Goal: Find specific page/section: Find specific page/section

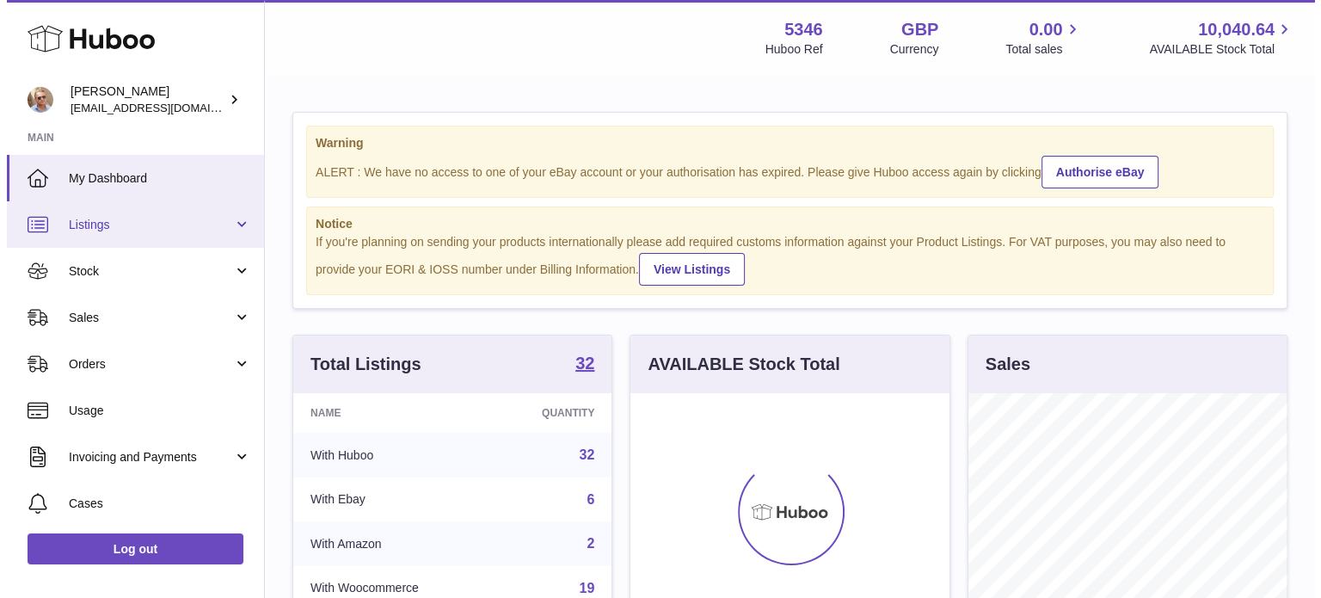
scroll to position [268, 319]
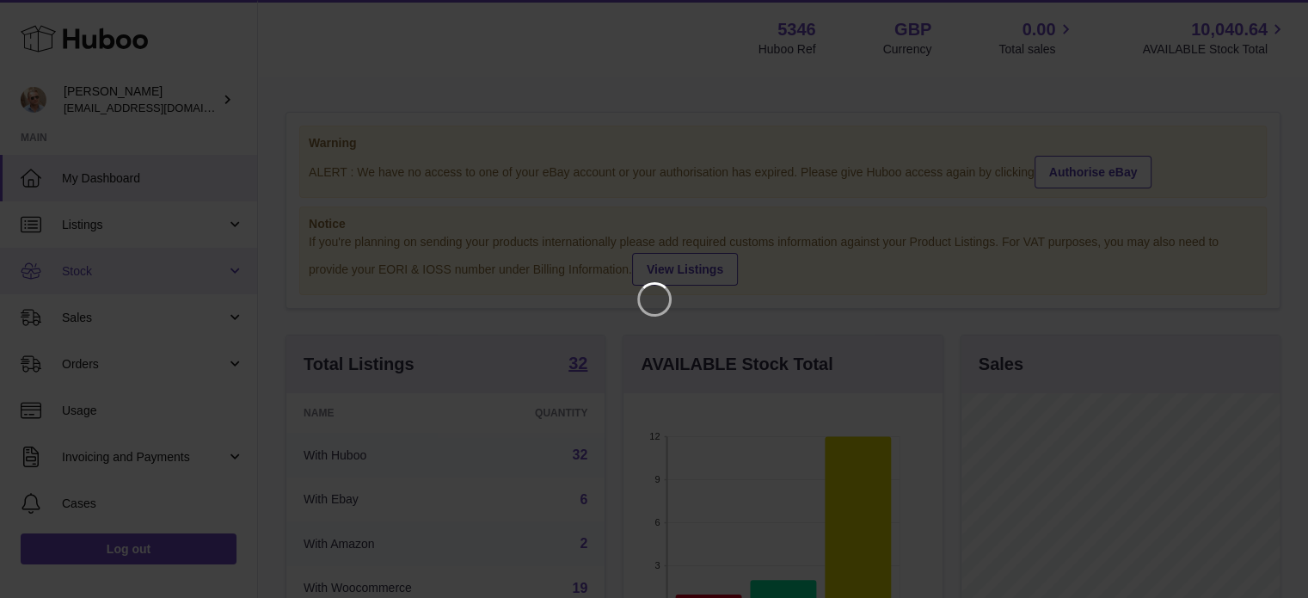
click at [112, 259] on link "Stock" at bounding box center [128, 271] width 257 height 46
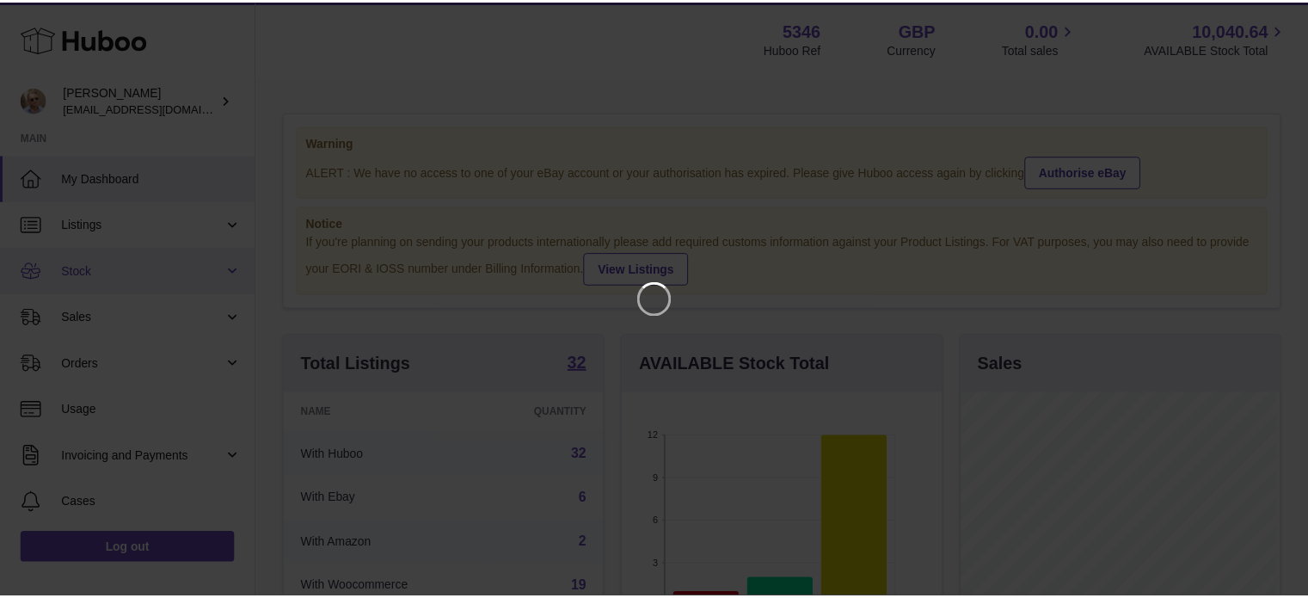
scroll to position [268, 322]
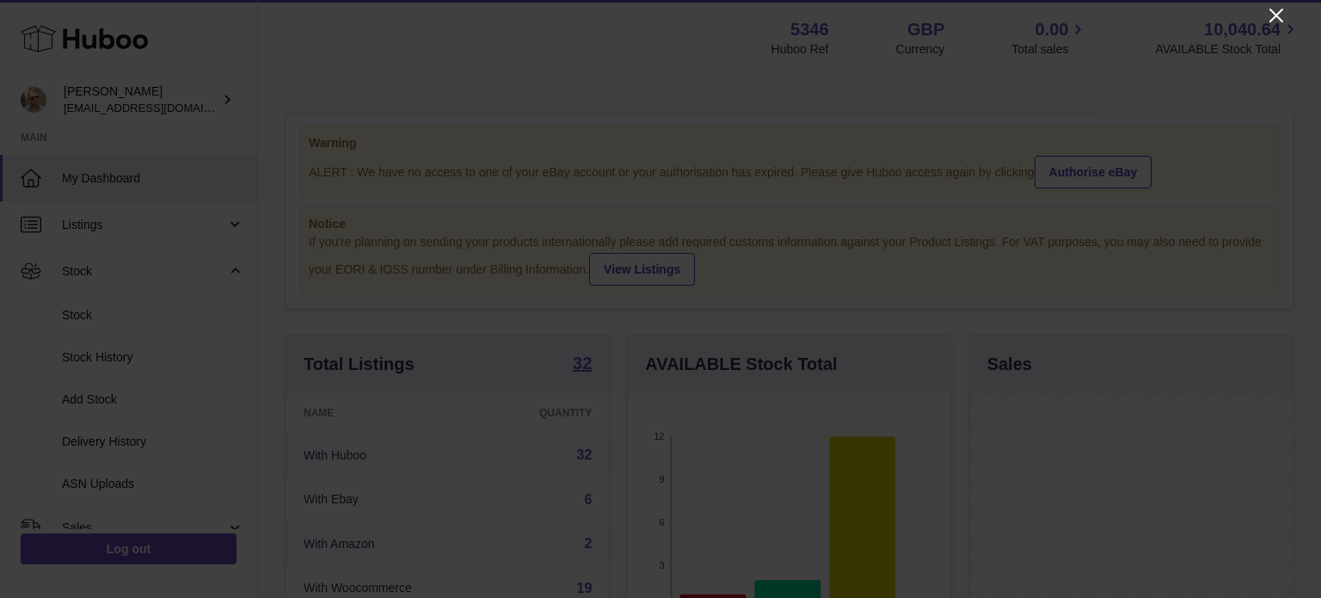
click at [1278, 12] on icon "Close" at bounding box center [1276, 16] width 14 height 14
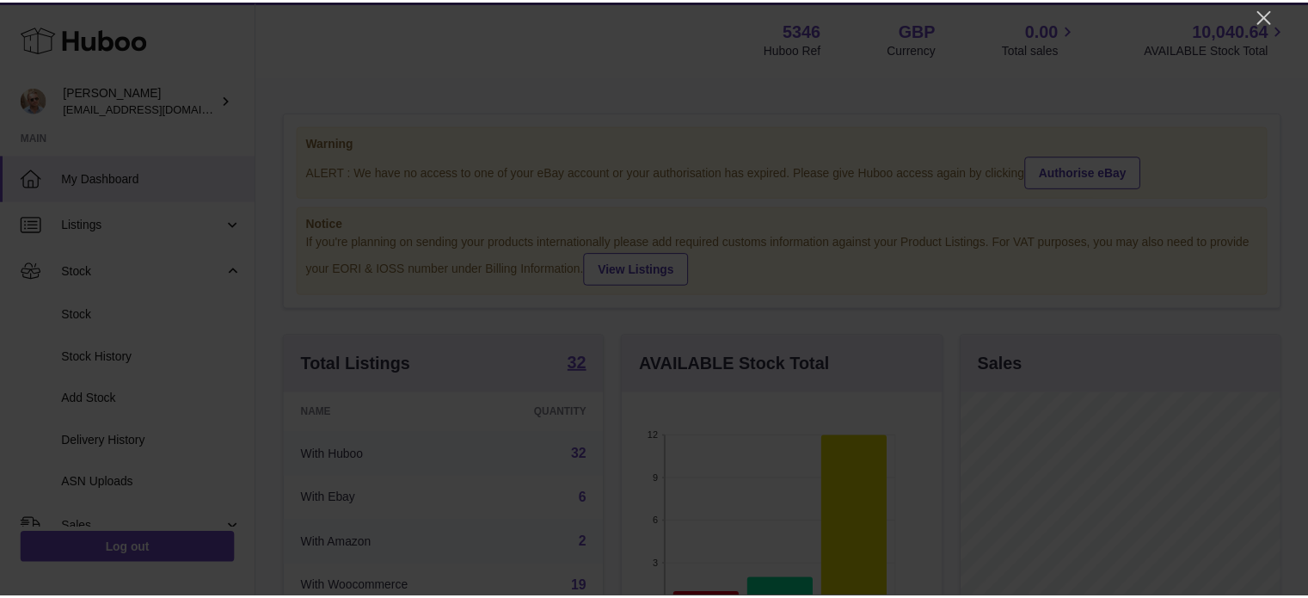
scroll to position [859534, 859484]
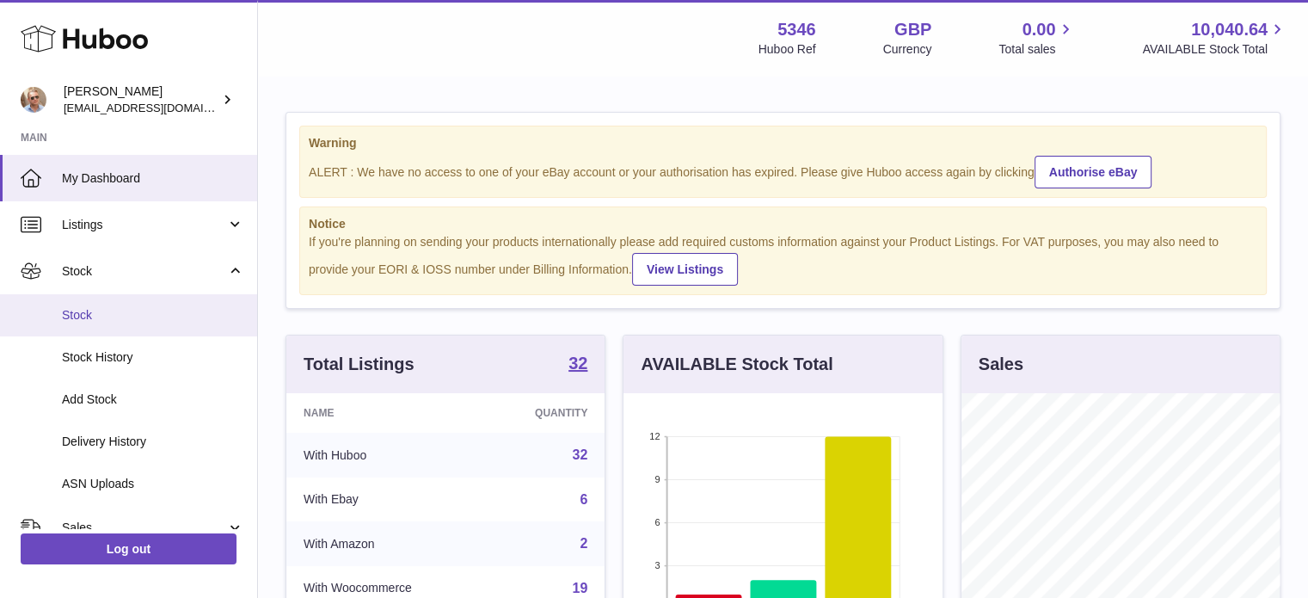
click at [117, 316] on span "Stock" at bounding box center [153, 315] width 182 height 16
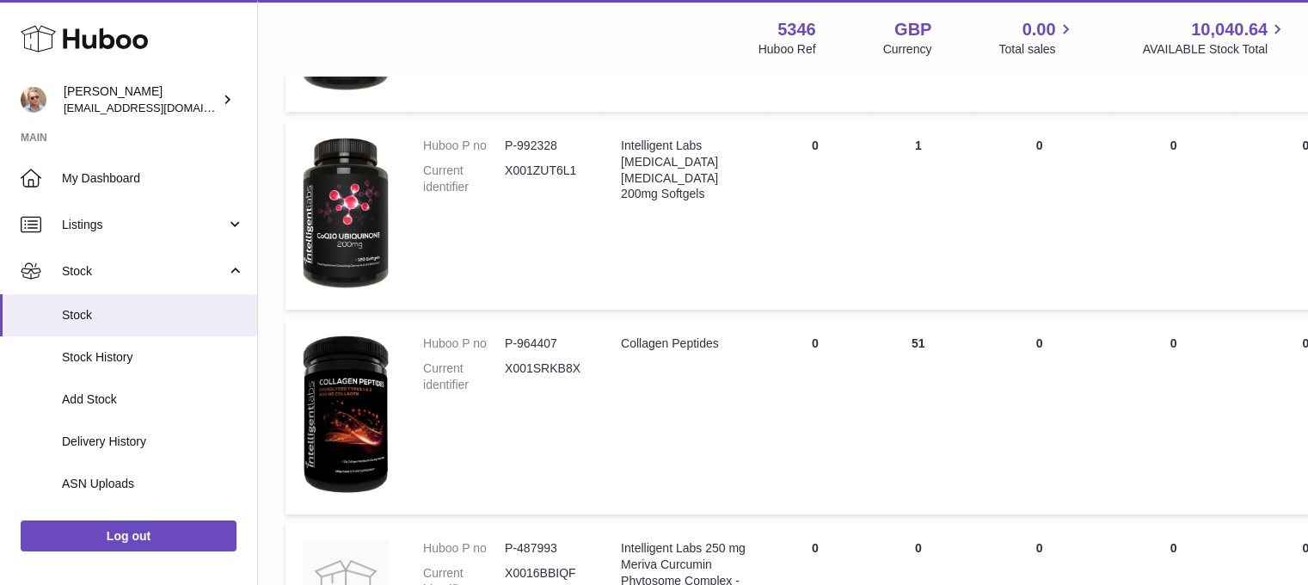
scroll to position [946, 0]
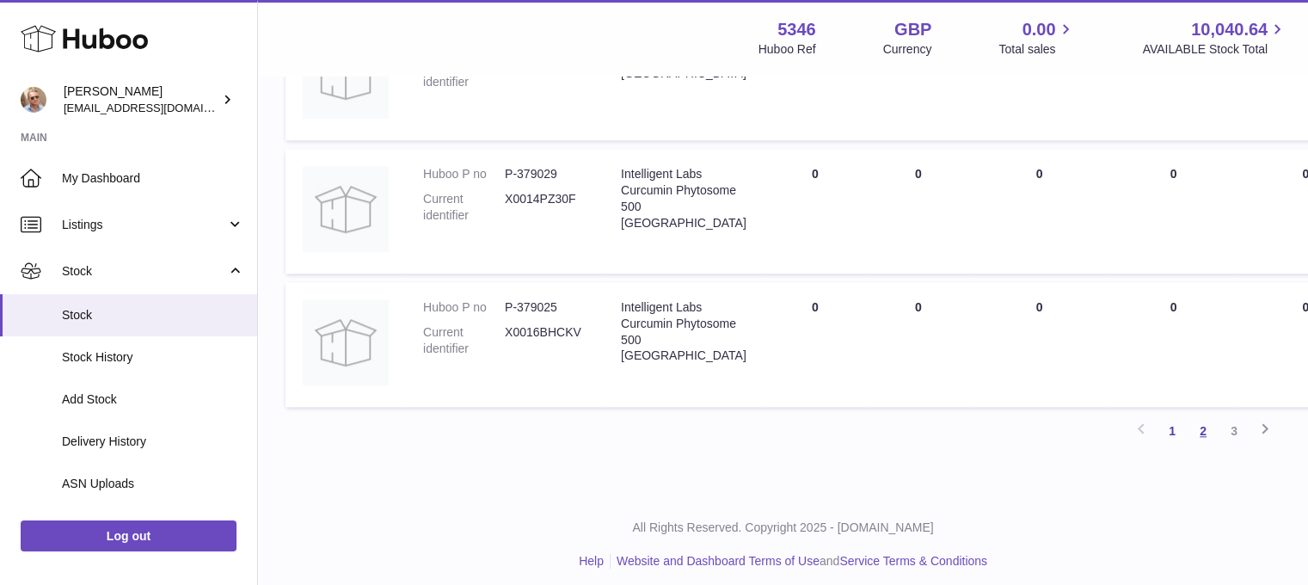
click at [1201, 432] on link "2" at bounding box center [1202, 430] width 31 height 31
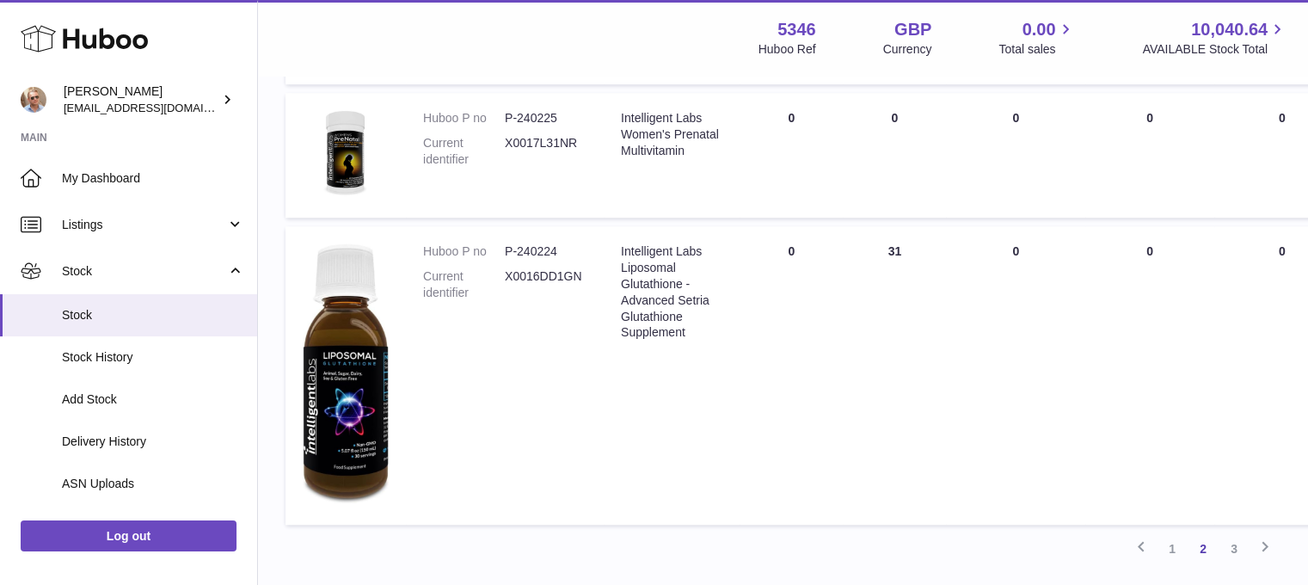
scroll to position [1453, 0]
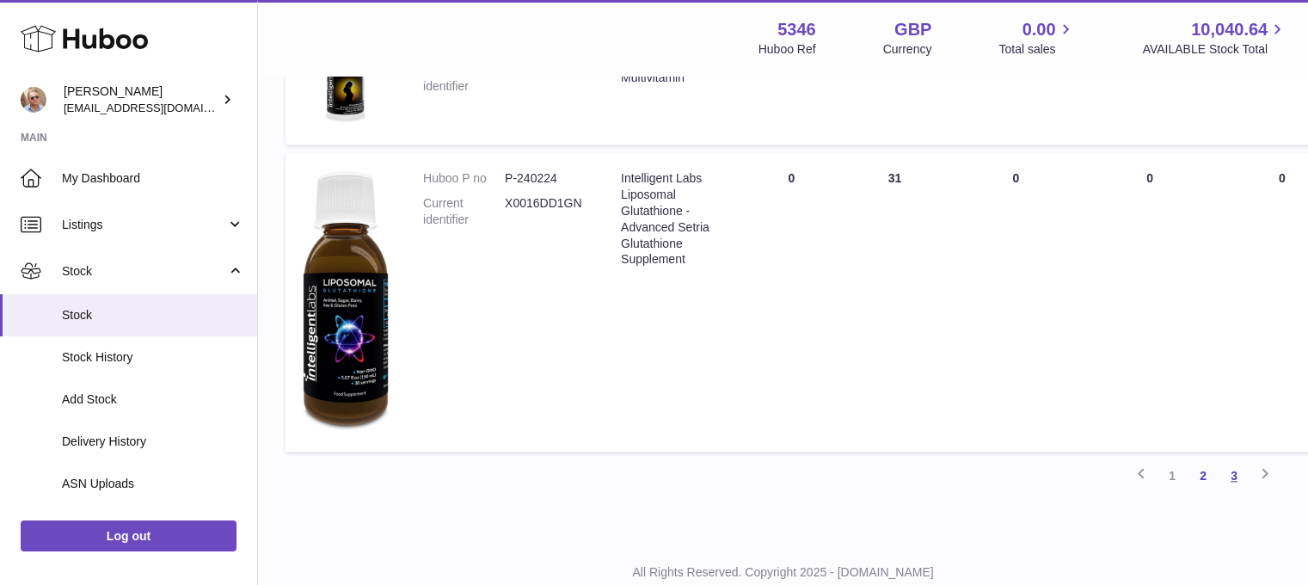
click at [1233, 479] on link "3" at bounding box center [1233, 475] width 31 height 31
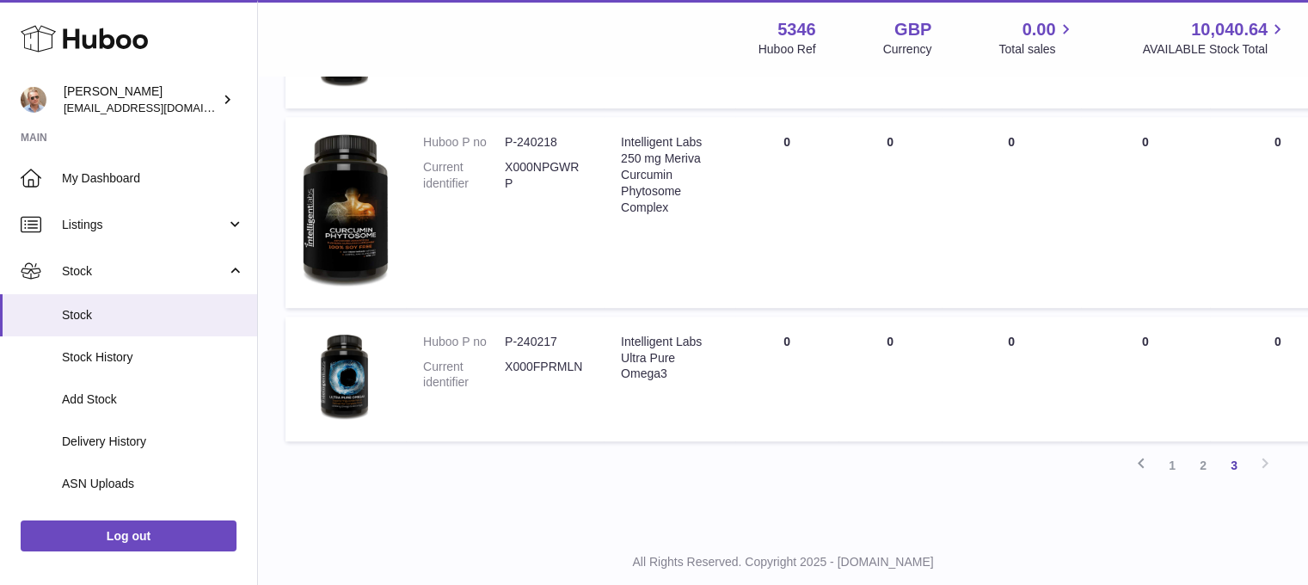
scroll to position [1107, 0]
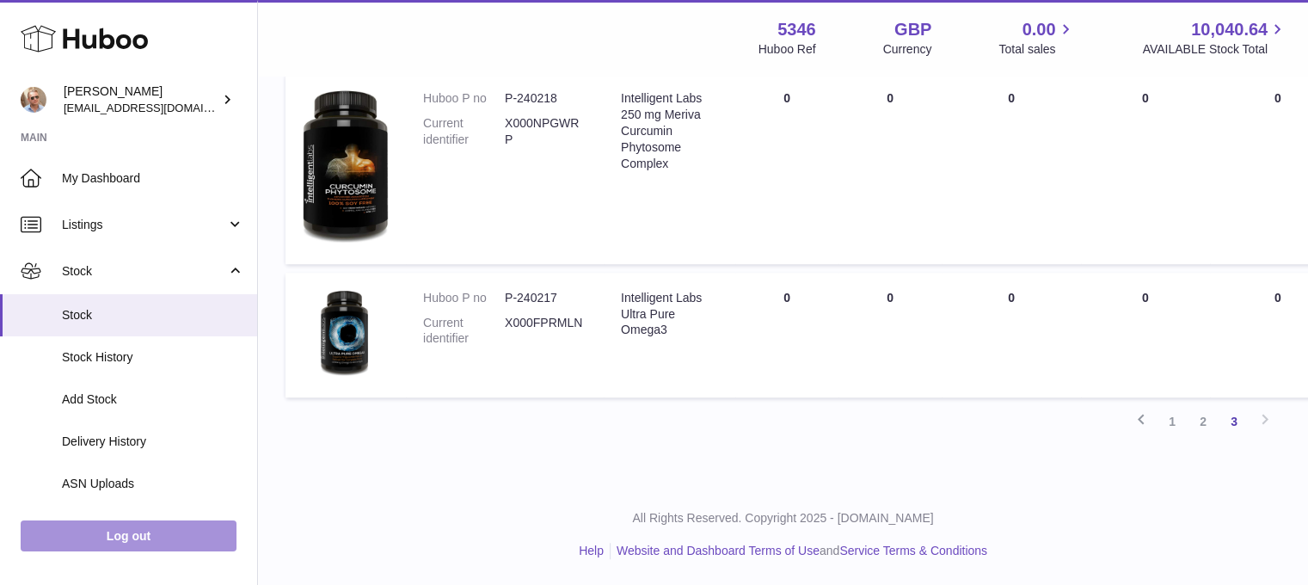
click at [157, 541] on link "Log out" at bounding box center [129, 535] width 216 height 31
